Goal: Use online tool/utility

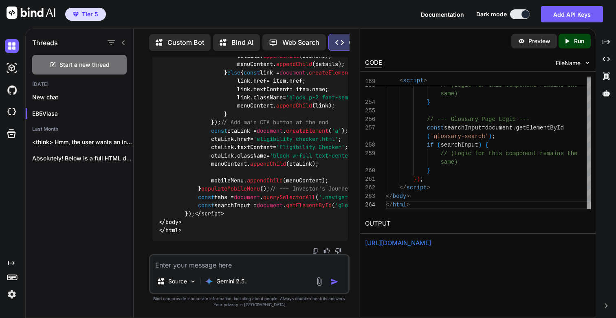
scroll to position [68, 0]
click at [431, 242] on link "[URL][DOMAIN_NAME]" at bounding box center [398, 243] width 66 height 8
click at [570, 38] on icon "Created with Pixso." at bounding box center [568, 40] width 11 height 7
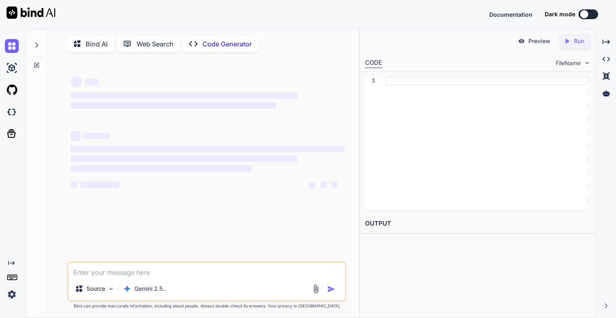
type textarea "x"
click at [13, 300] on img at bounding box center [12, 295] width 14 height 14
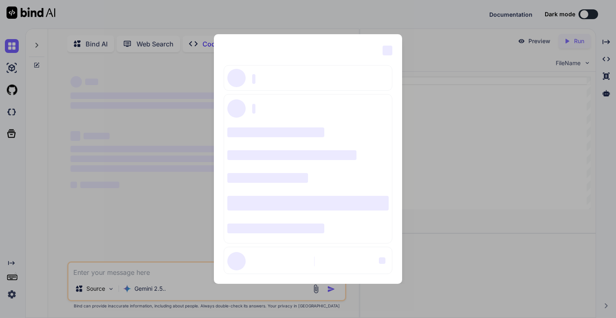
click at [13, 293] on div "‌ ‌ ‌ ‌ ‌ ‌ ‌ ‌ ‌ ‌ ‌ ‌ ‌ ‌ ‌" at bounding box center [308, 159] width 616 height 318
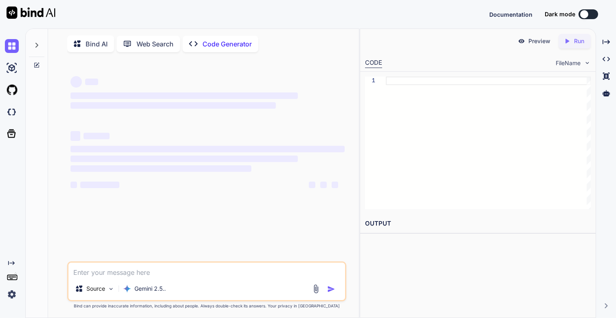
click at [13, 293] on img at bounding box center [12, 295] width 14 height 14
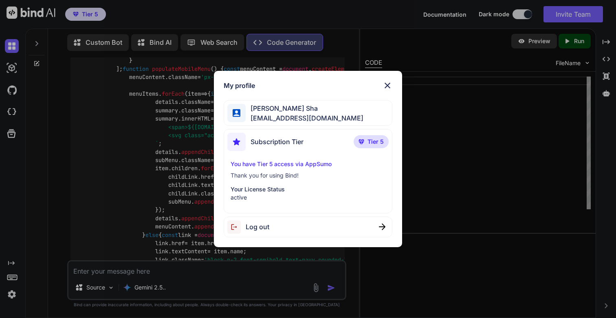
scroll to position [10897, 0]
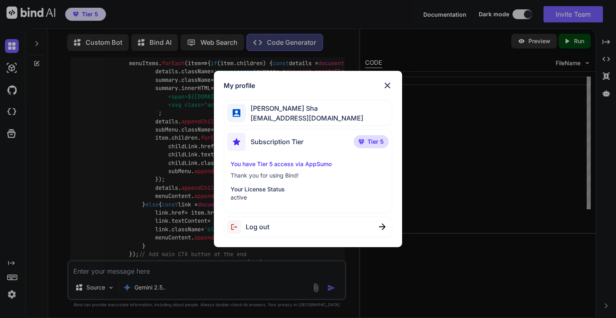
click at [388, 85] on img at bounding box center [387, 86] width 10 height 10
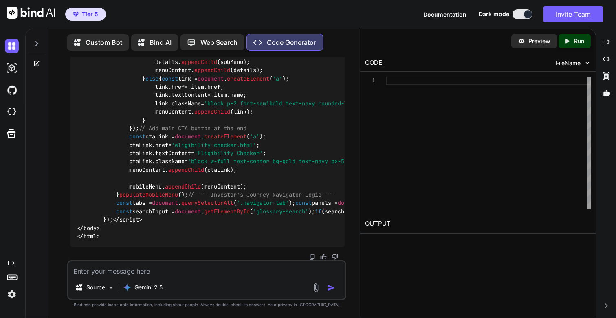
click at [36, 40] on icon at bounding box center [36, 43] width 7 height 7
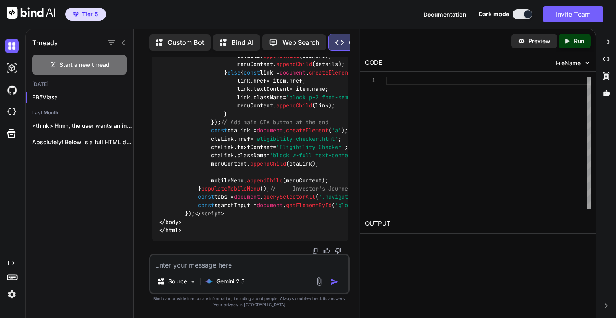
scroll to position [11376, 0]
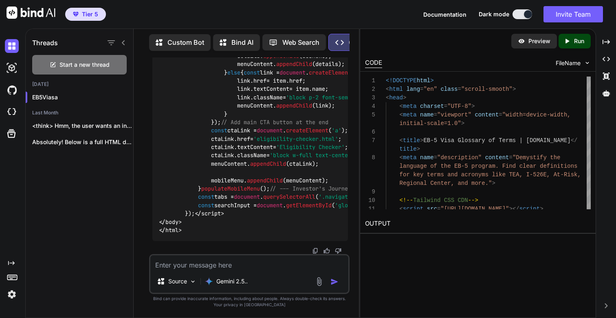
click at [572, 45] on div "Created with Pixso. Run" at bounding box center [574, 41] width 32 height 15
click at [431, 240] on link "https://app.onecompiler.com/43vez34jd_43vfn5275" at bounding box center [398, 243] width 66 height 8
